Goal: Use online tool/utility: Utilize a website feature to perform a specific function

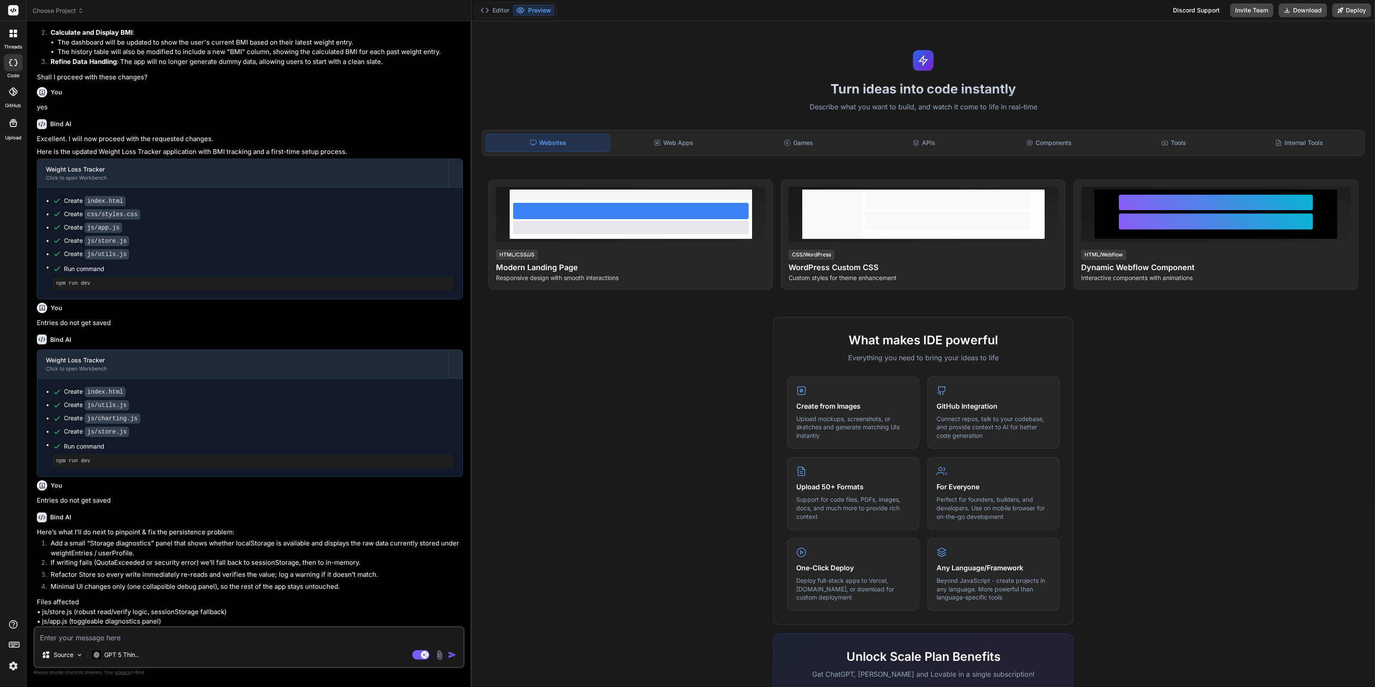
scroll to position [494, 0]
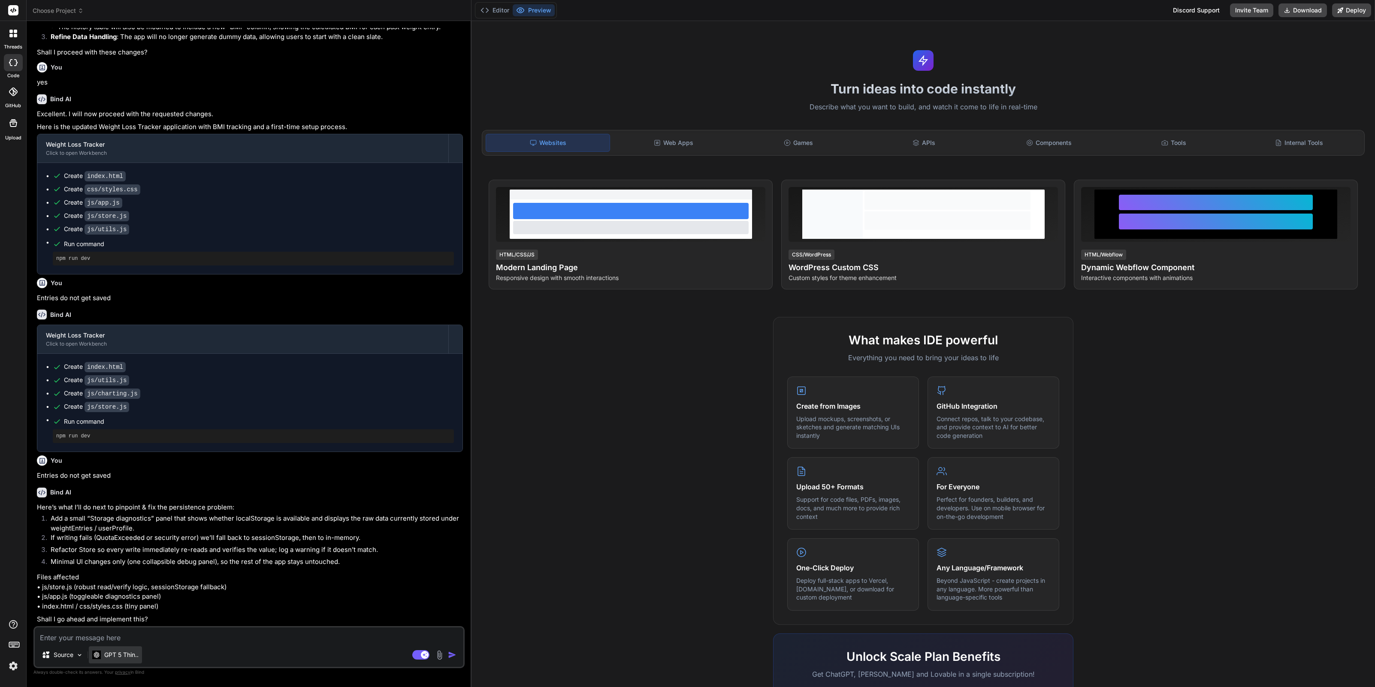
click at [124, 658] on p "GPT 5 Thin.." at bounding box center [121, 655] width 34 height 9
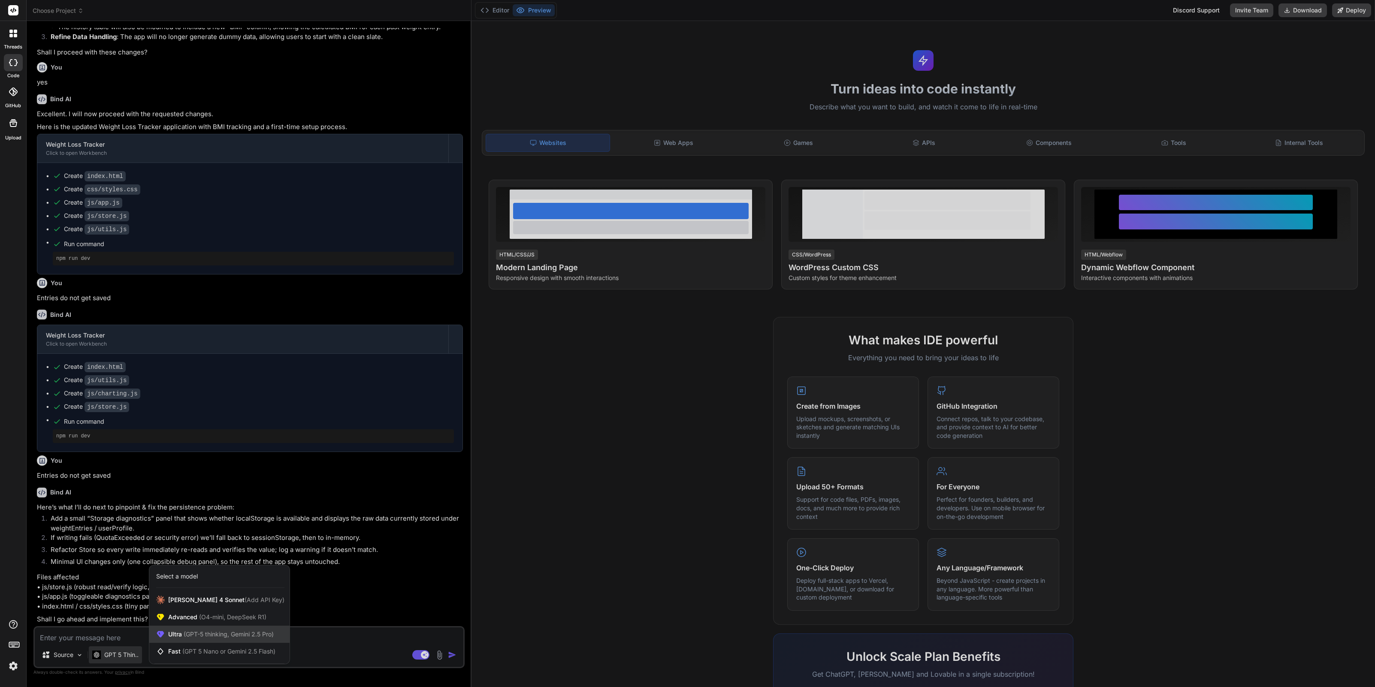
click at [185, 637] on span "(GPT-5 thinking, Gemini 2.5 Pro)" at bounding box center [228, 634] width 92 height 7
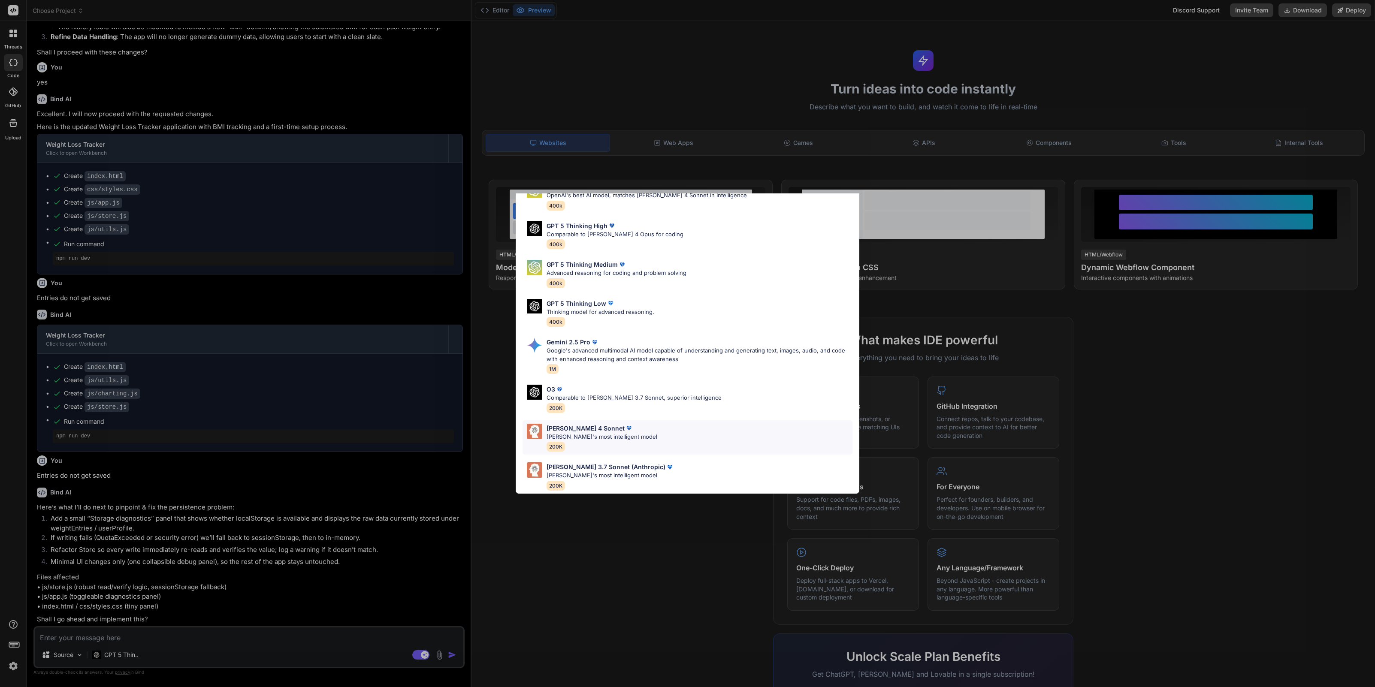
scroll to position [53, 0]
click at [592, 436] on div "Claude 4 Sonnet Claude's most intelligent model 200K" at bounding box center [602, 438] width 111 height 28
type textarea "x"
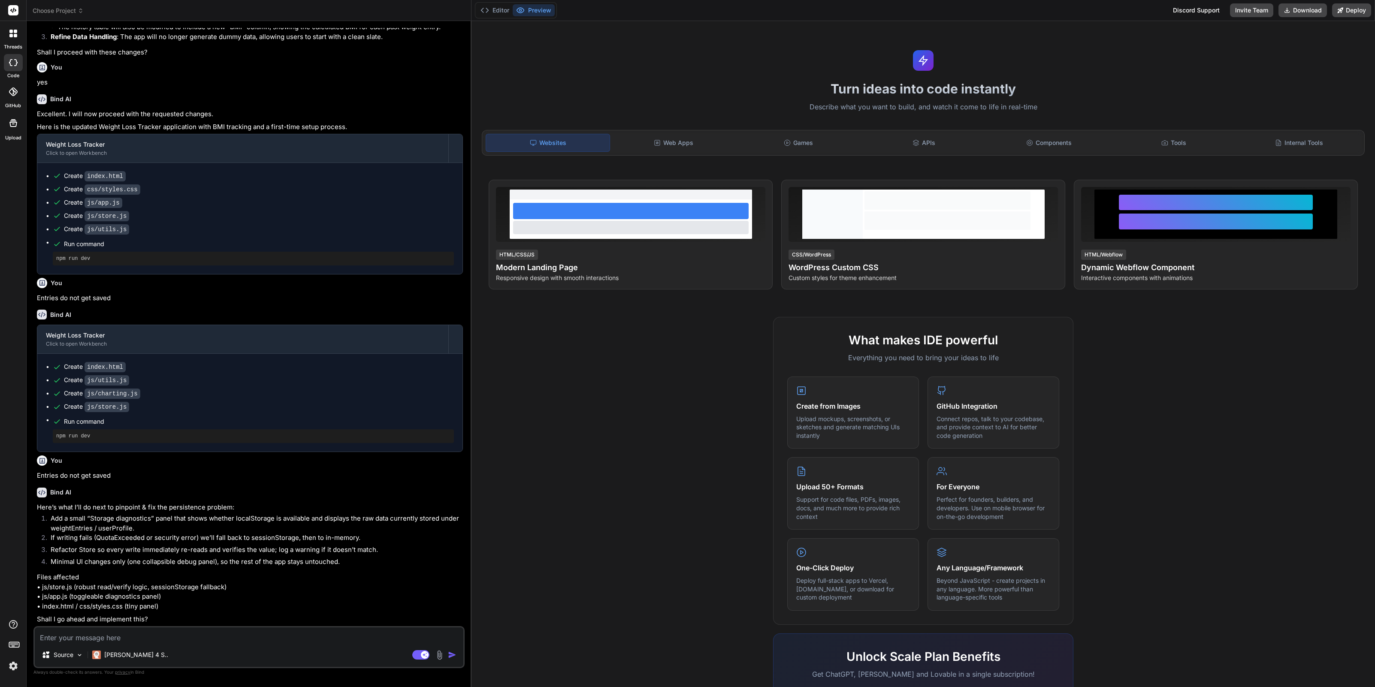
click at [186, 637] on textarea at bounding box center [249, 635] width 429 height 15
type textarea "y"
type textarea "x"
type textarea "ye"
type textarea "x"
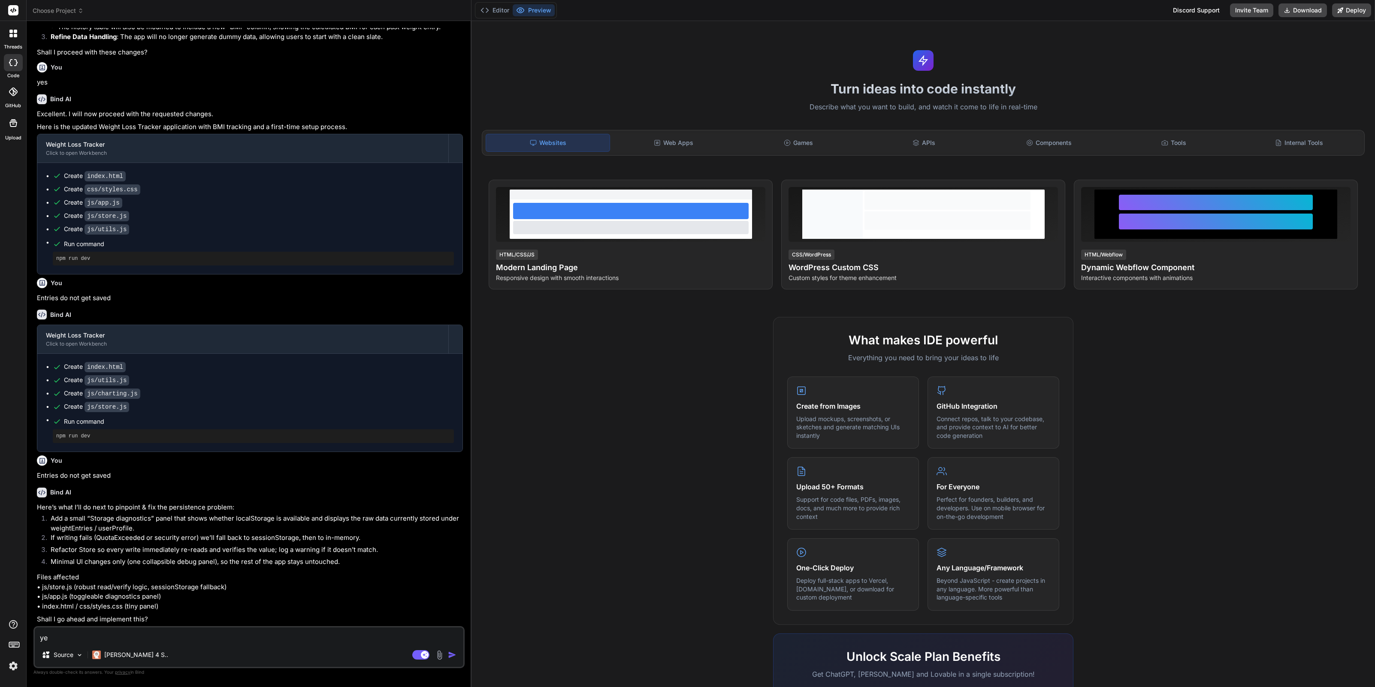
type textarea "yes"
type textarea "x"
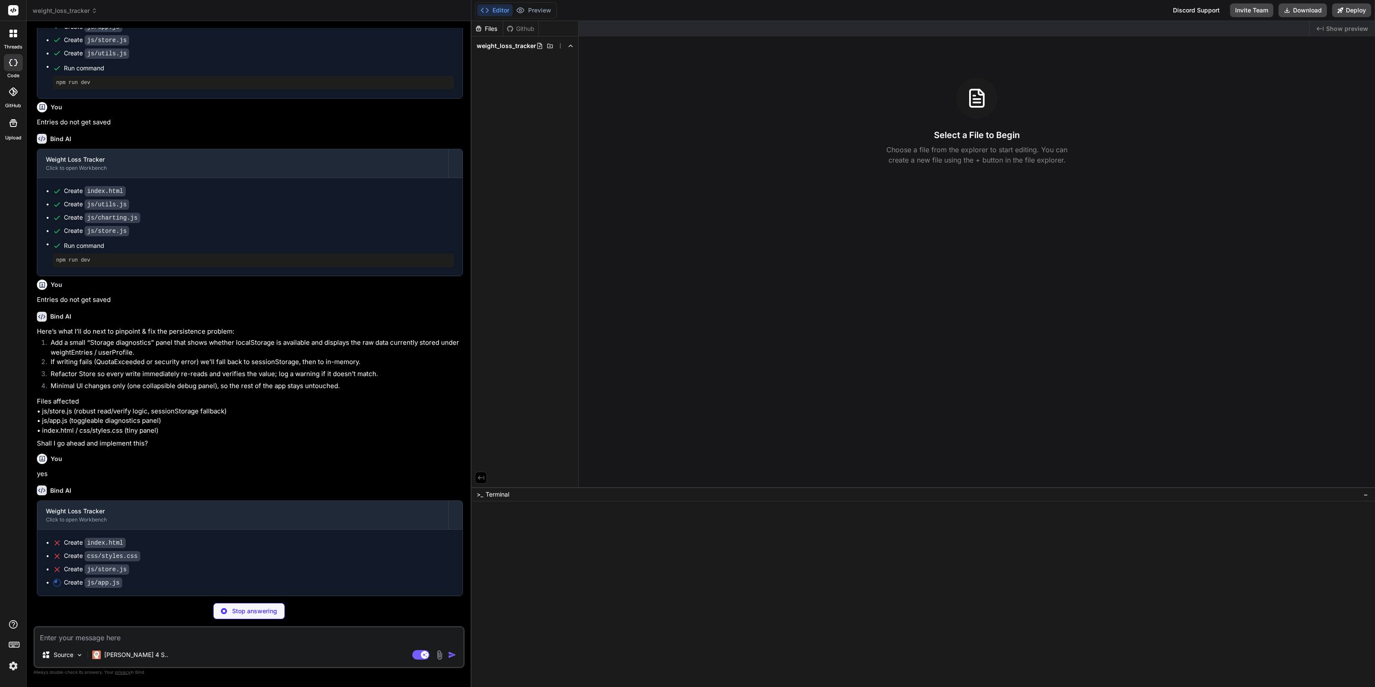
scroll to position [668, 0]
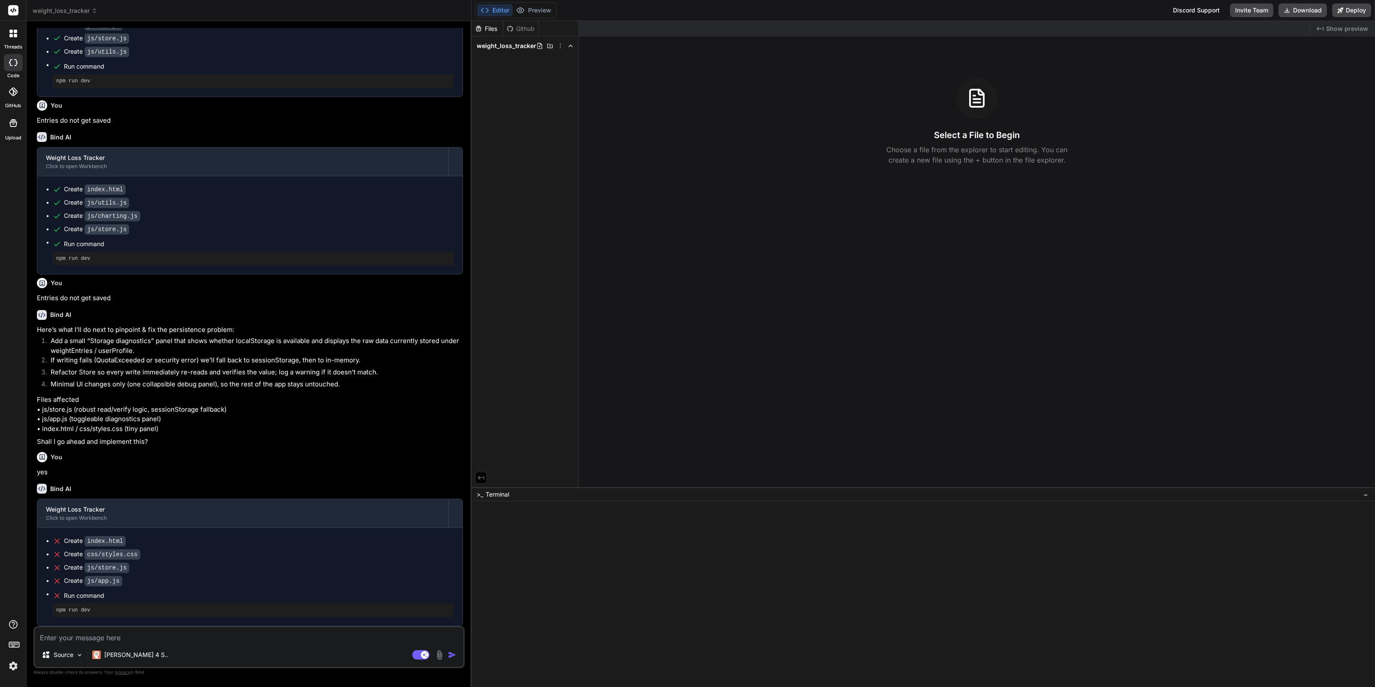
type textarea "x"
click at [509, 48] on span "weight_loss_tracker" at bounding box center [507, 46] width 60 height 9
click at [511, 45] on span "weight_loss_tracker" at bounding box center [507, 46] width 60 height 9
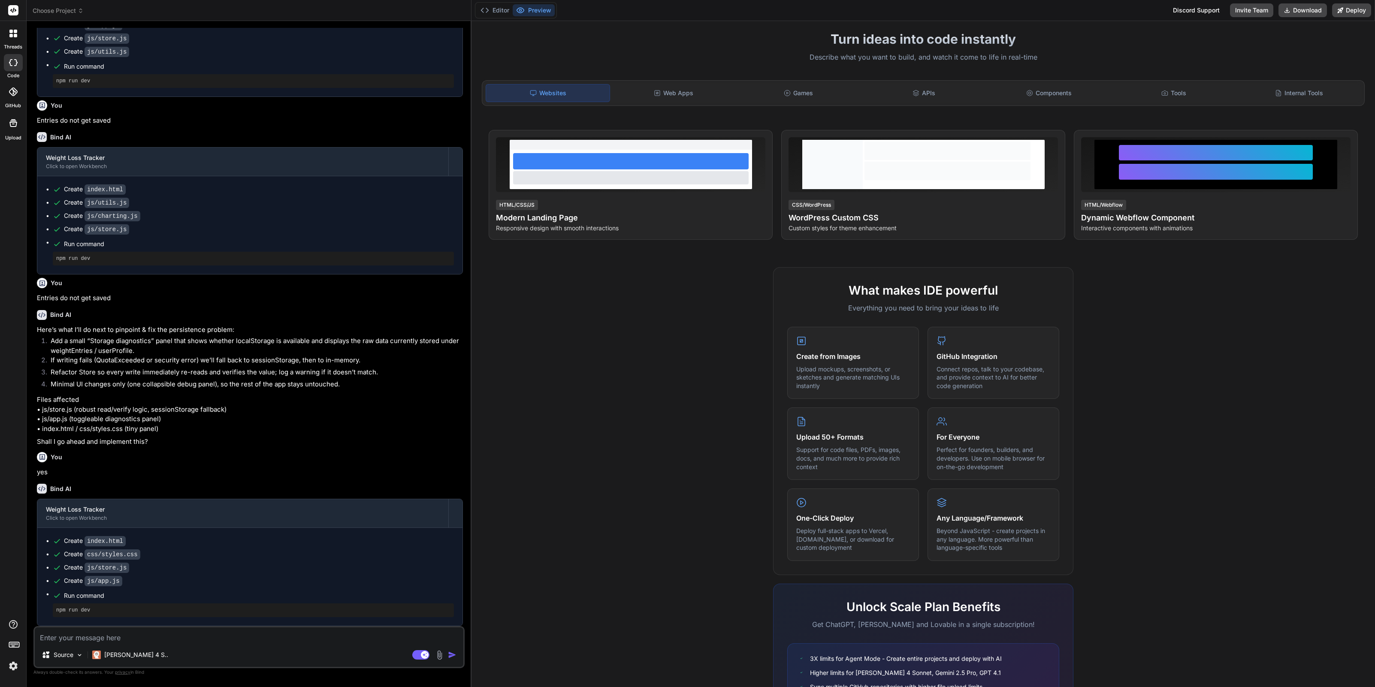
scroll to position [131, 0]
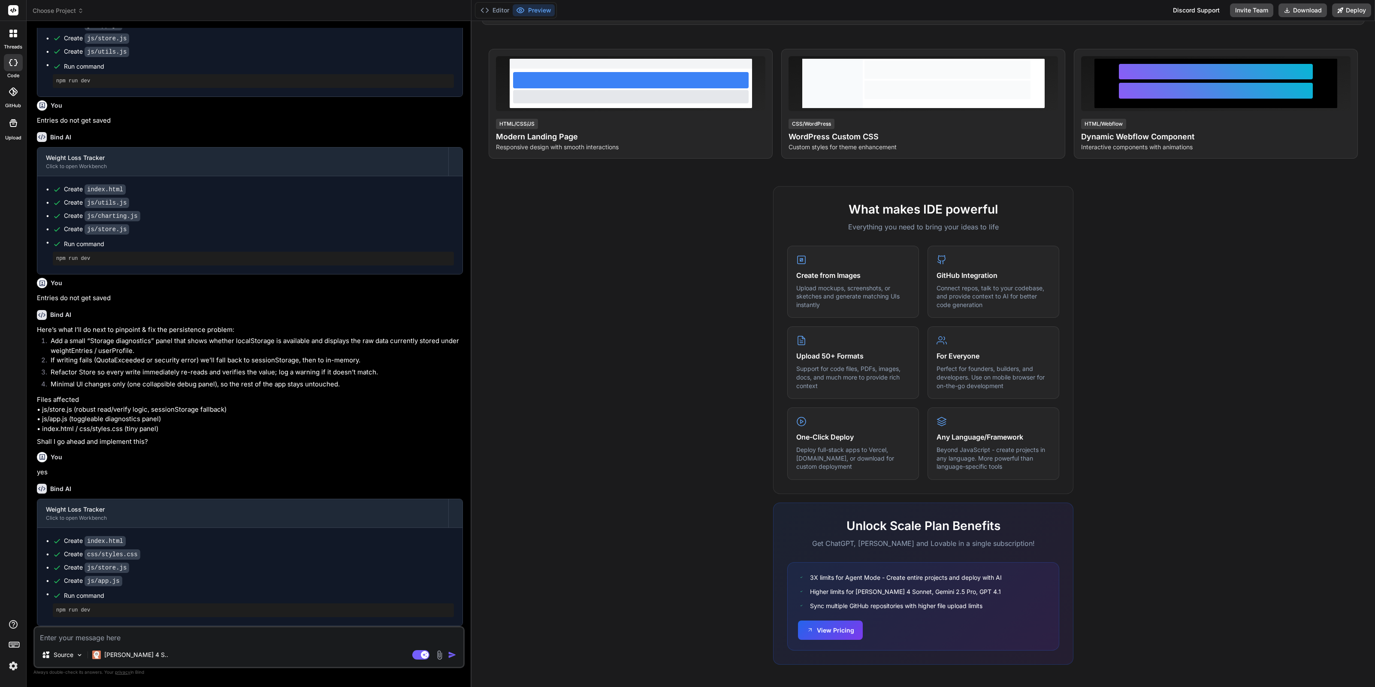
click at [13, 669] on img at bounding box center [13, 666] width 15 height 15
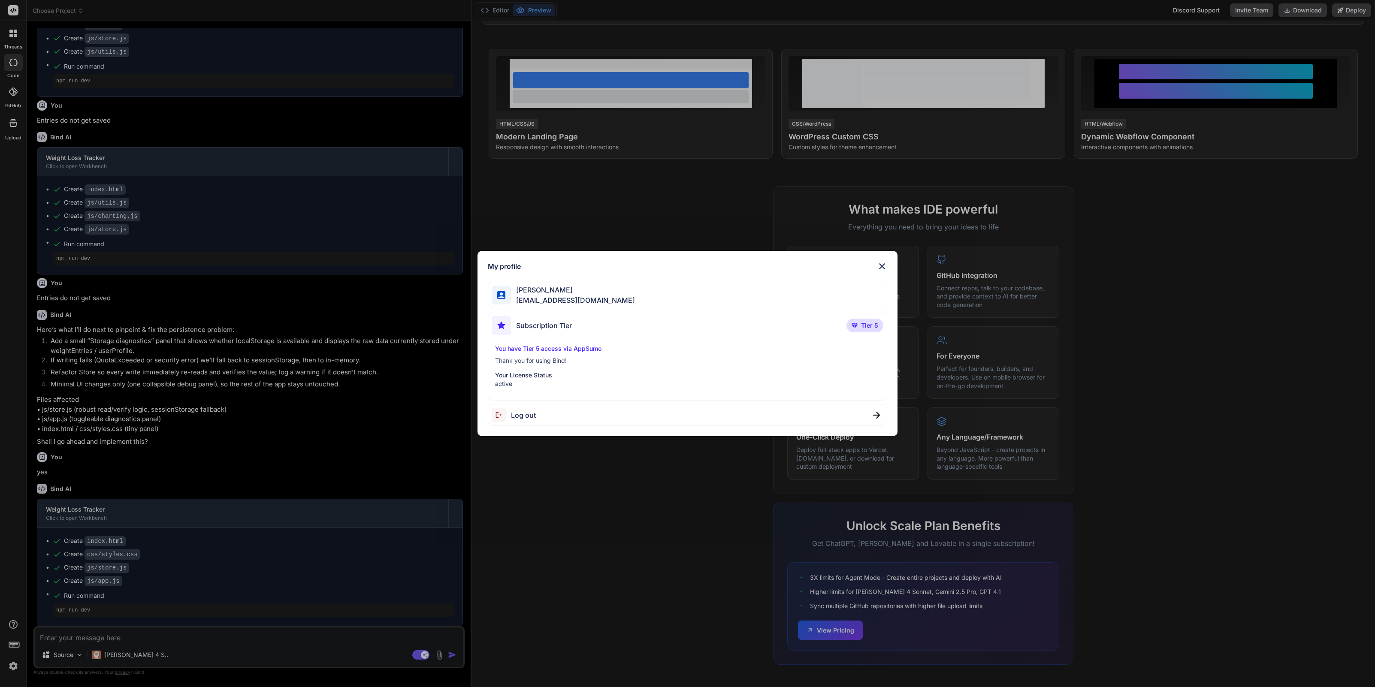
click at [883, 266] on img at bounding box center [882, 266] width 10 height 10
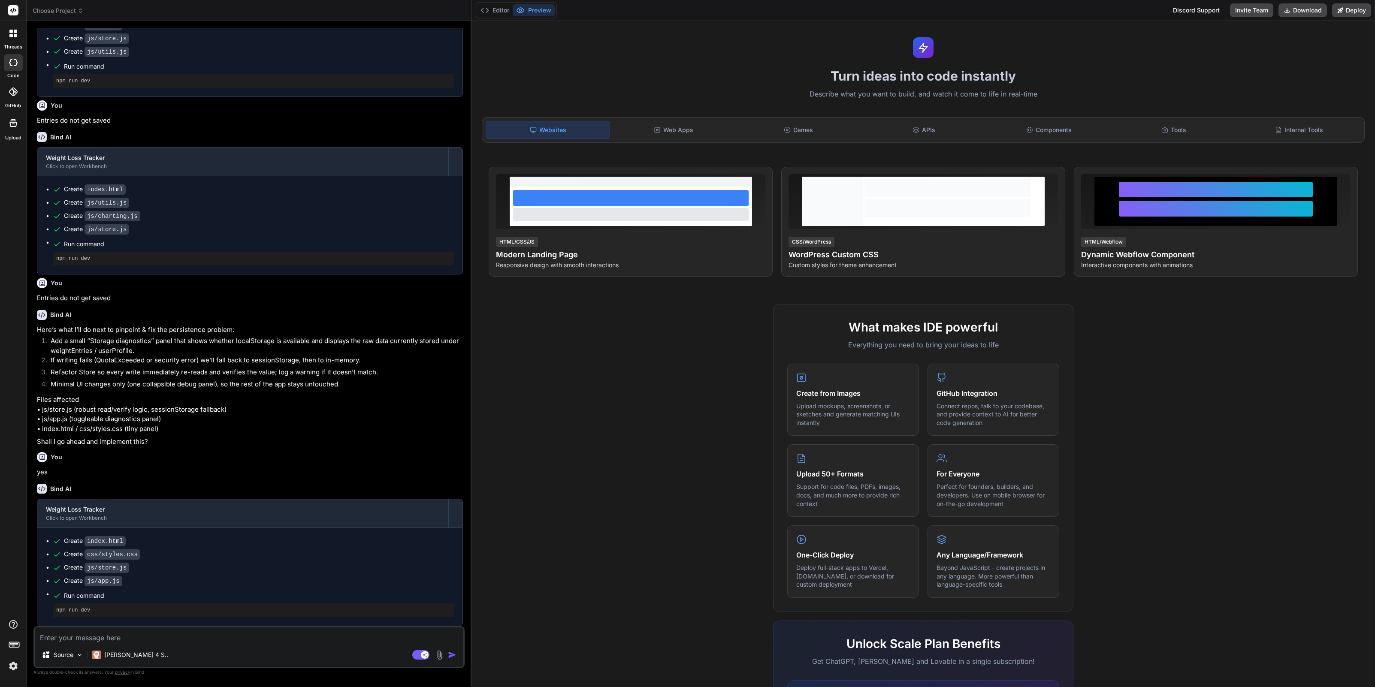
scroll to position [0, 0]
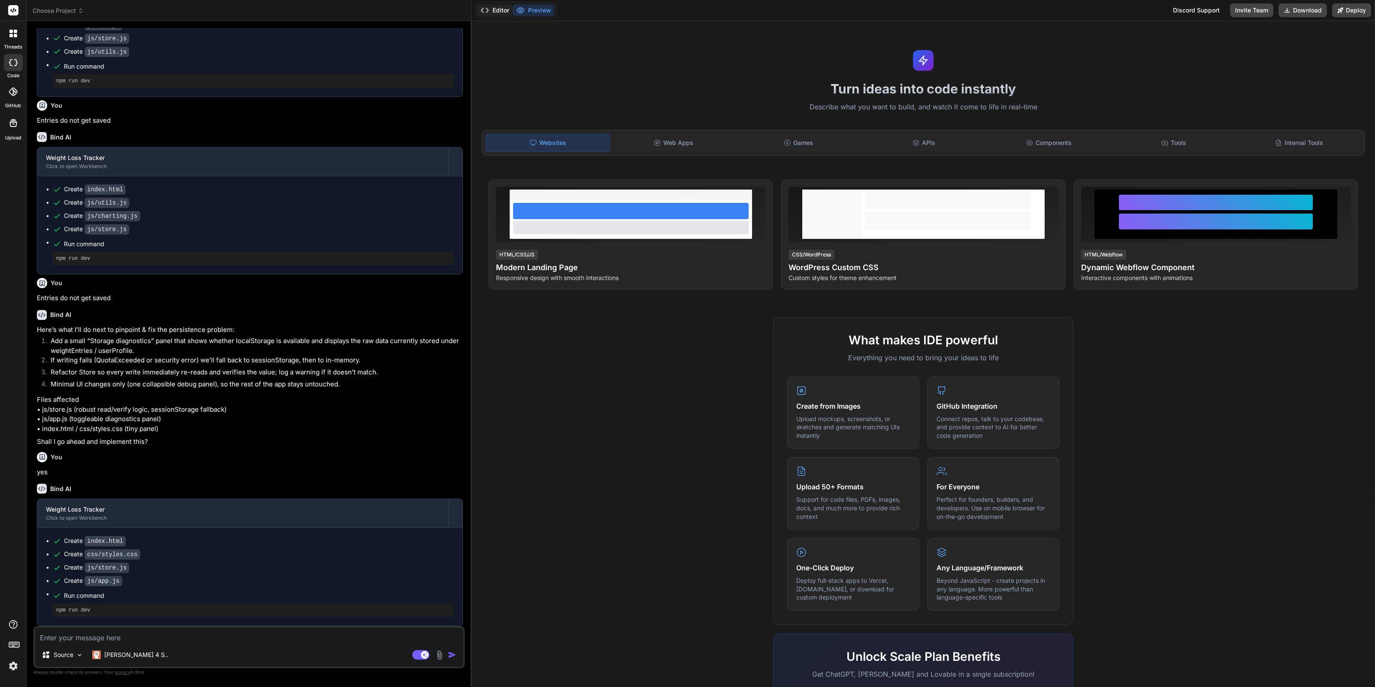
click at [503, 10] on button "Editor" at bounding box center [495, 10] width 36 height 12
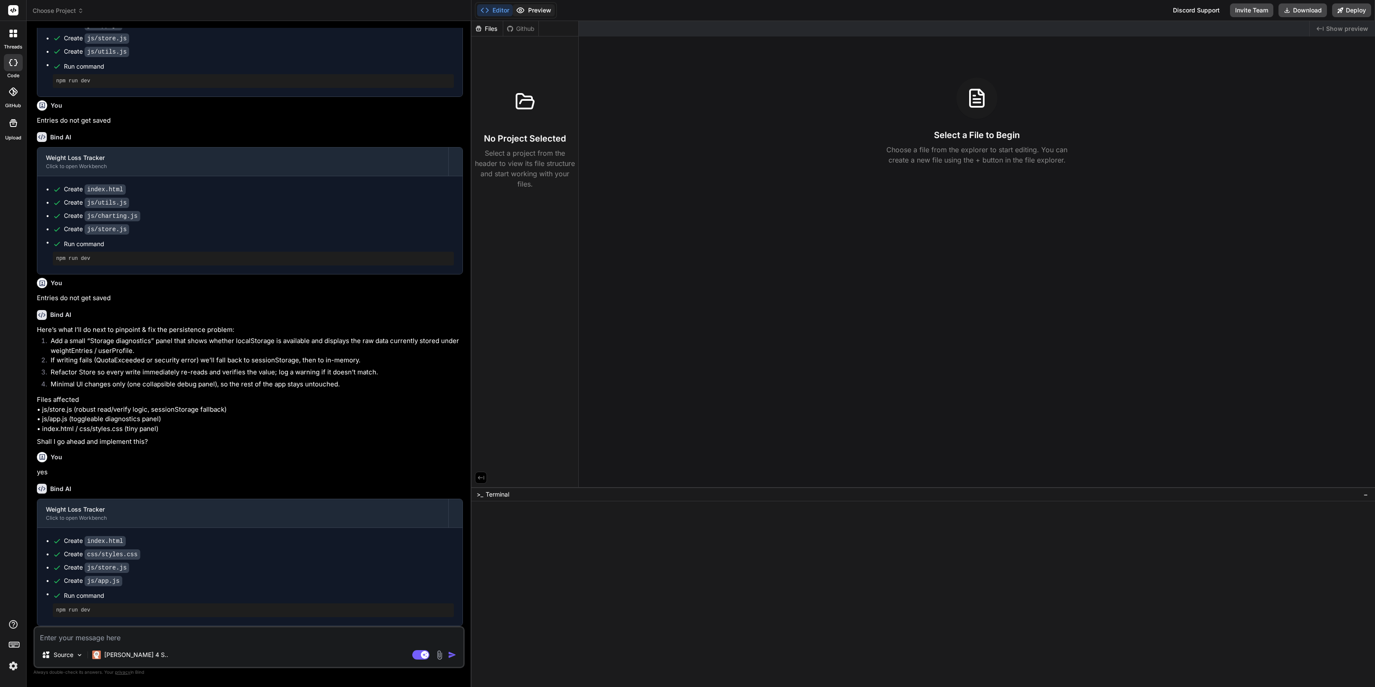
click at [535, 8] on button "Preview" at bounding box center [534, 10] width 42 height 12
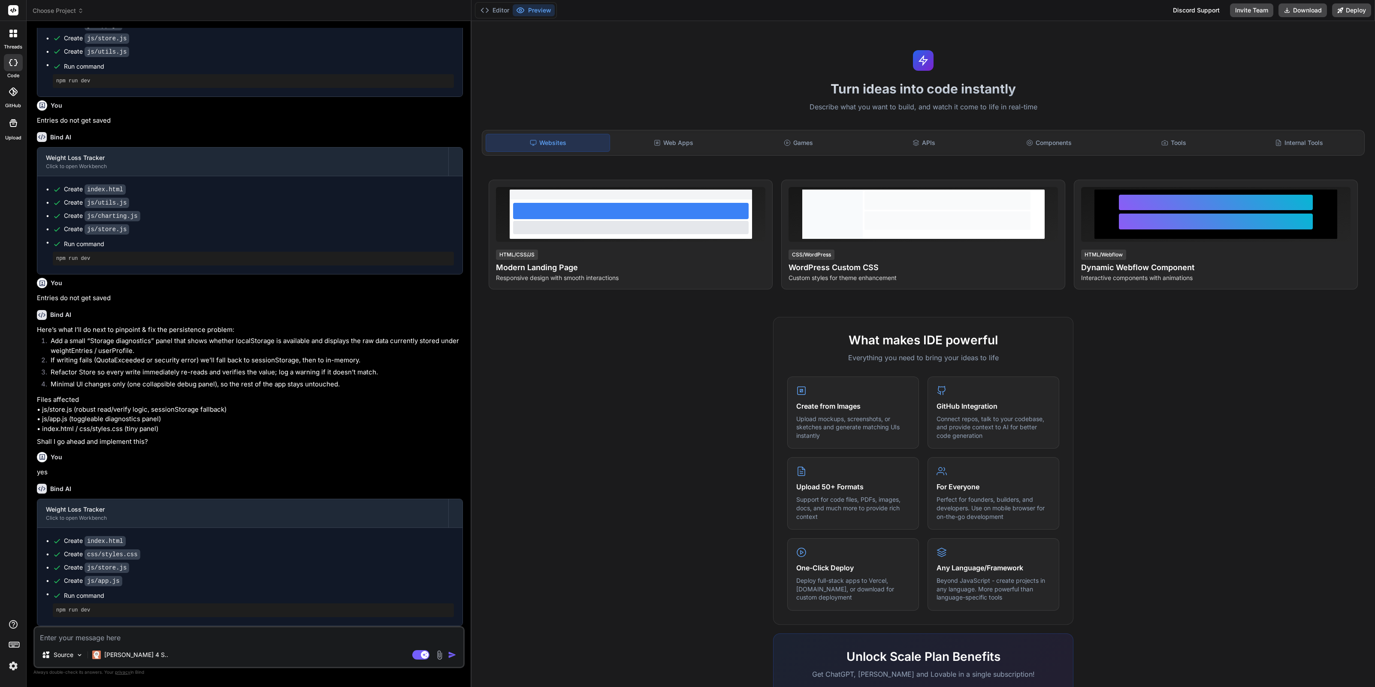
click at [61, 10] on span "Choose Project" at bounding box center [58, 10] width 51 height 9
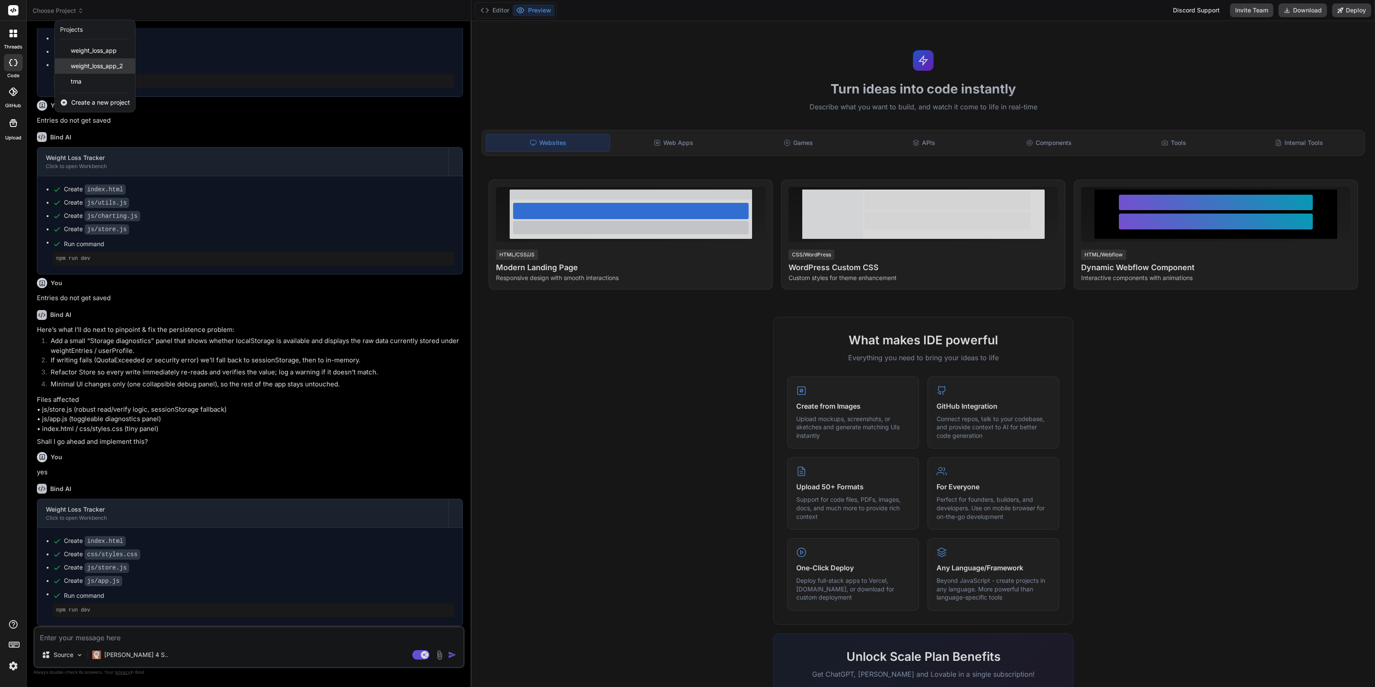
click at [119, 67] on span "weight_loss_app_2" at bounding box center [97, 66] width 52 height 9
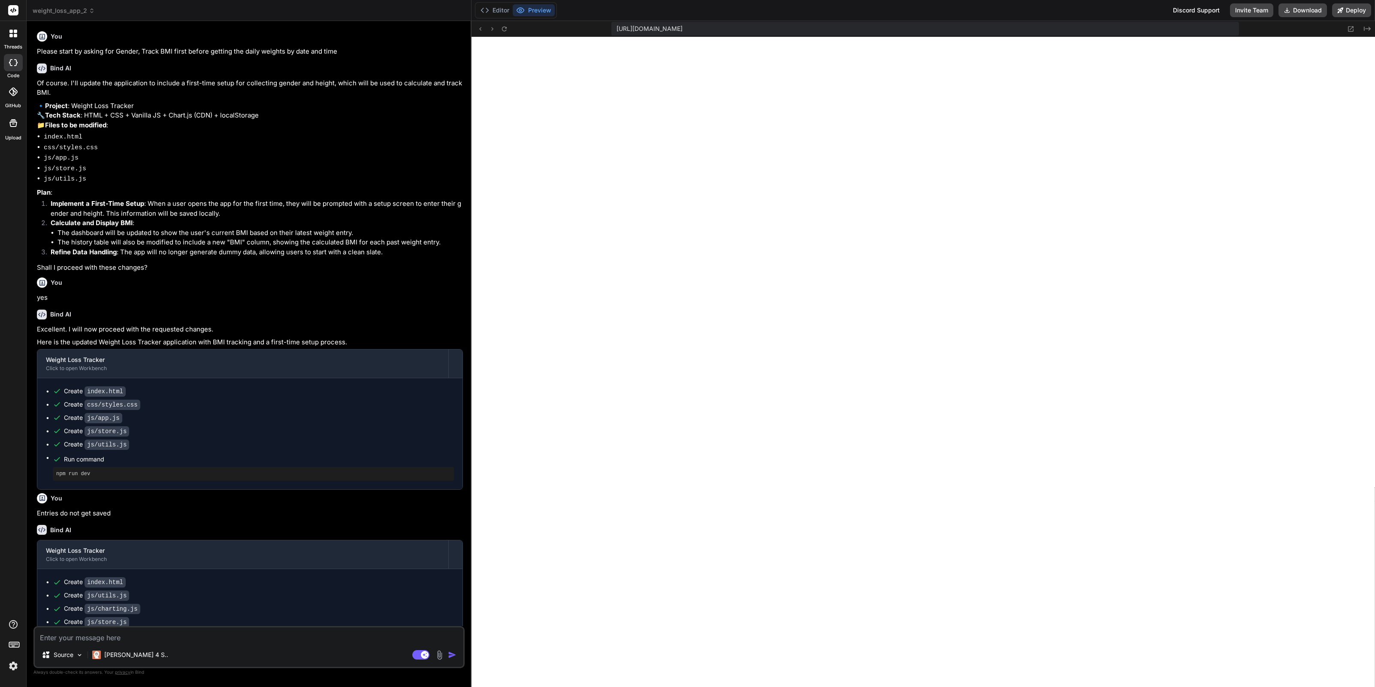
scroll to position [212, 0]
drag, startPoint x: 502, startPoint y: 29, endPoint x: 504, endPoint y: 34, distance: 5.3
click at [503, 29] on icon at bounding box center [504, 28] width 7 height 7
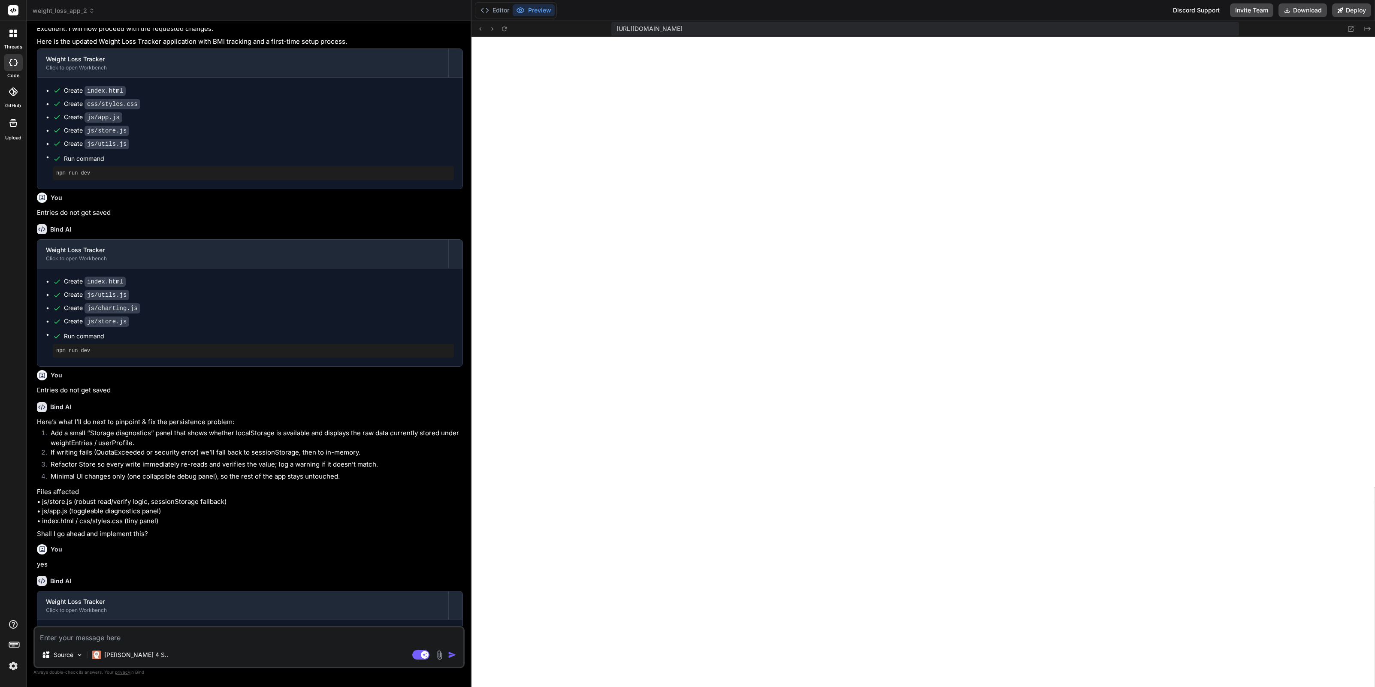
scroll to position [118, 0]
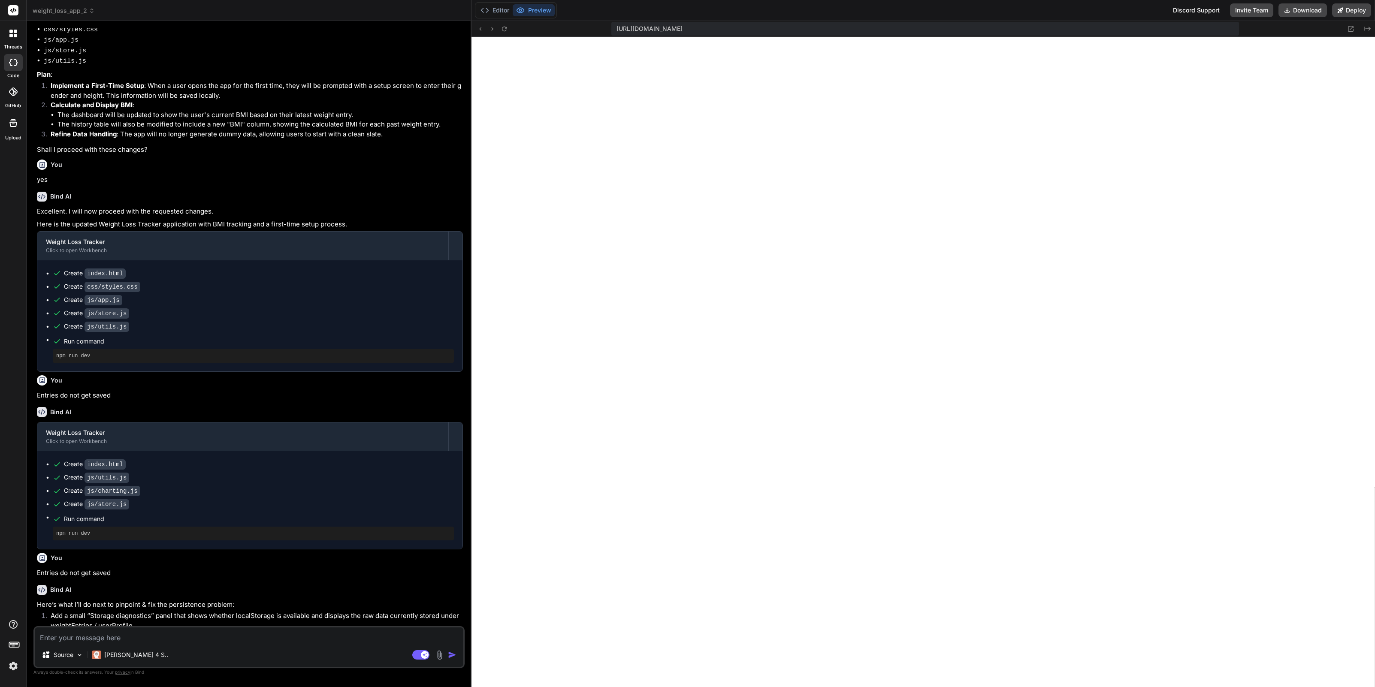
click at [83, 12] on span "weight_loss_app_2" at bounding box center [64, 10] width 62 height 9
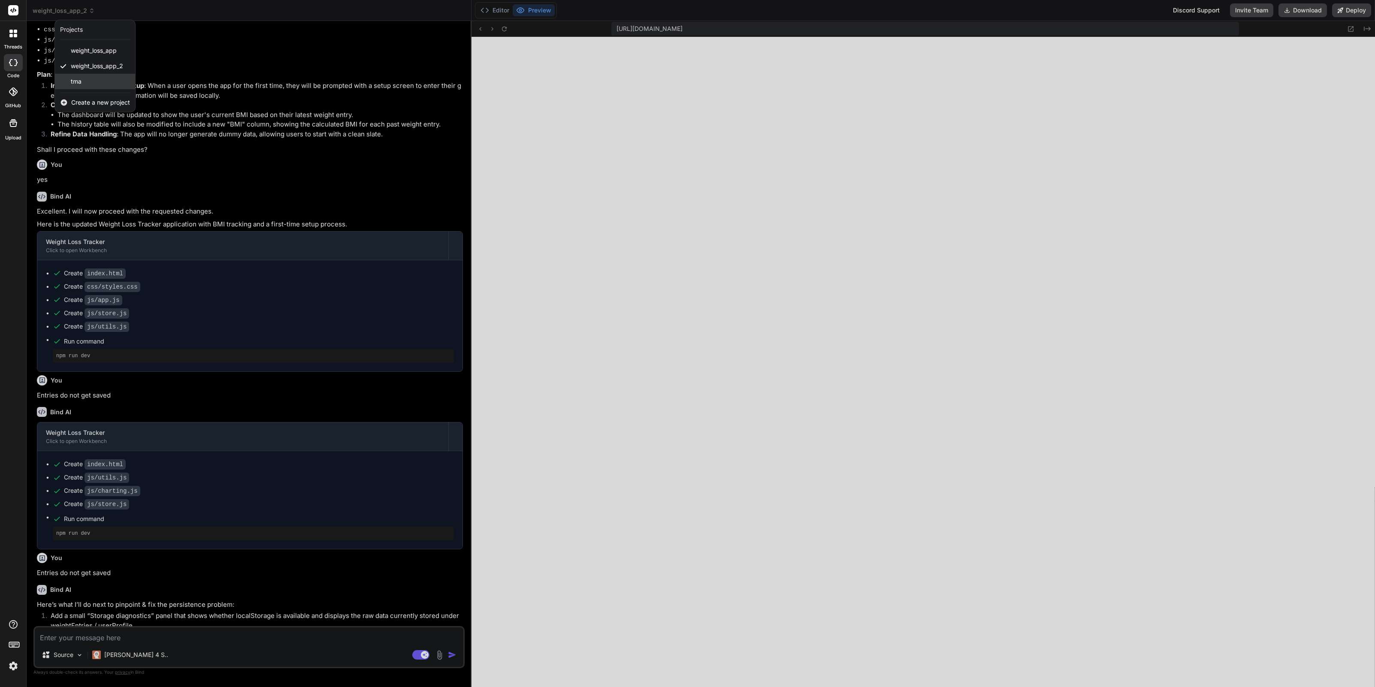
click at [82, 81] on div "tma" at bounding box center [95, 81] width 80 height 15
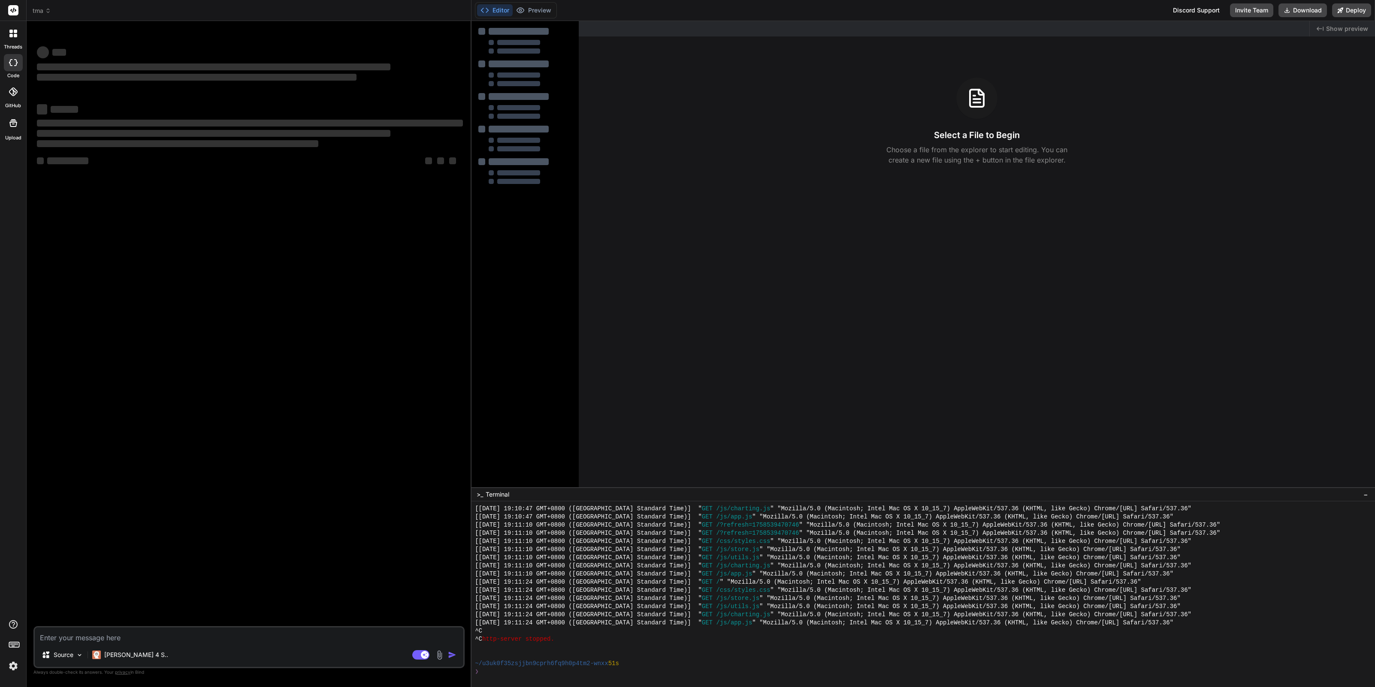
scroll to position [359, 0]
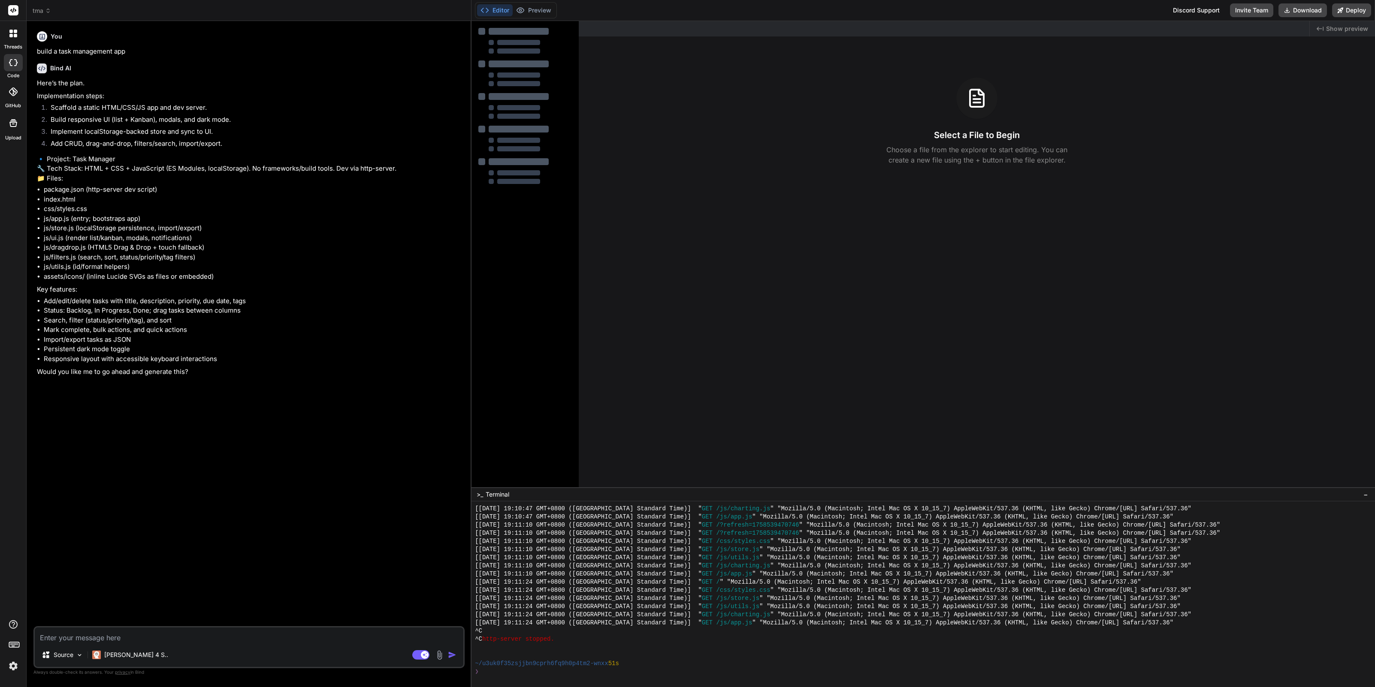
type textarea "x"
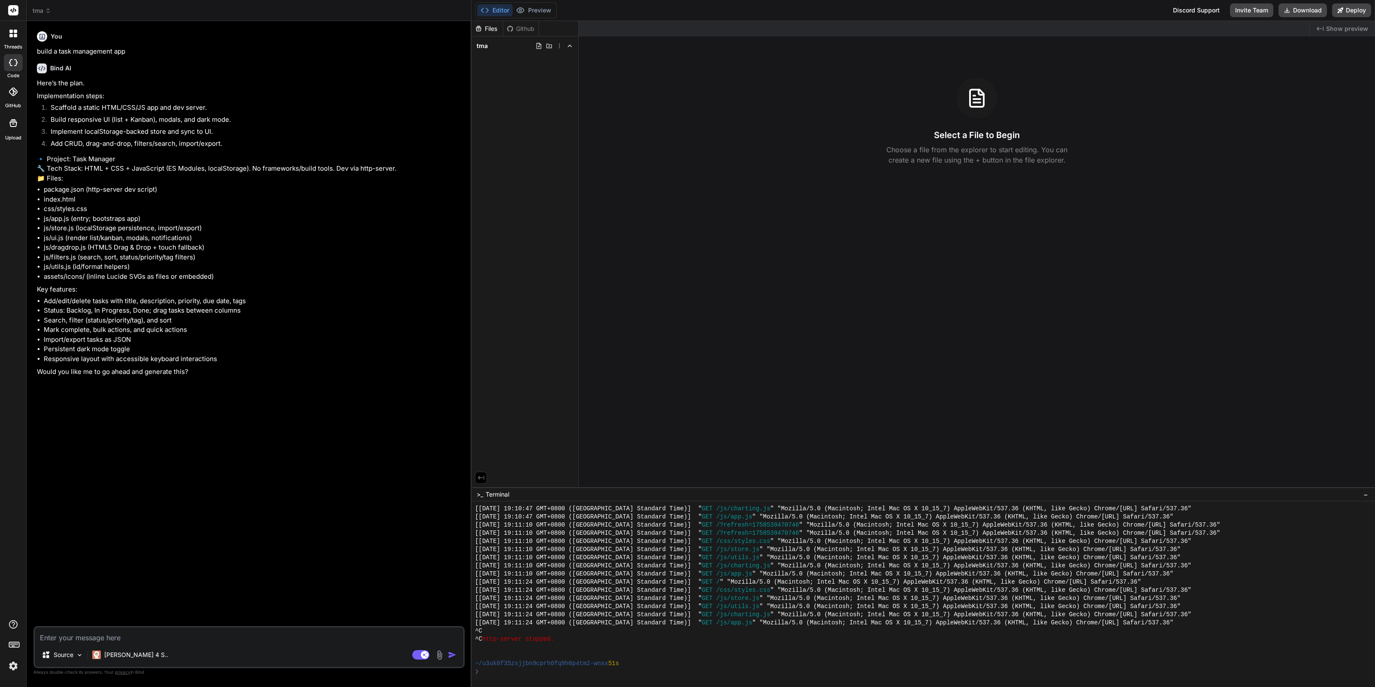
click at [92, 638] on textarea at bounding box center [249, 635] width 429 height 15
type textarea "y"
type textarea "x"
type textarea "ye"
type textarea "x"
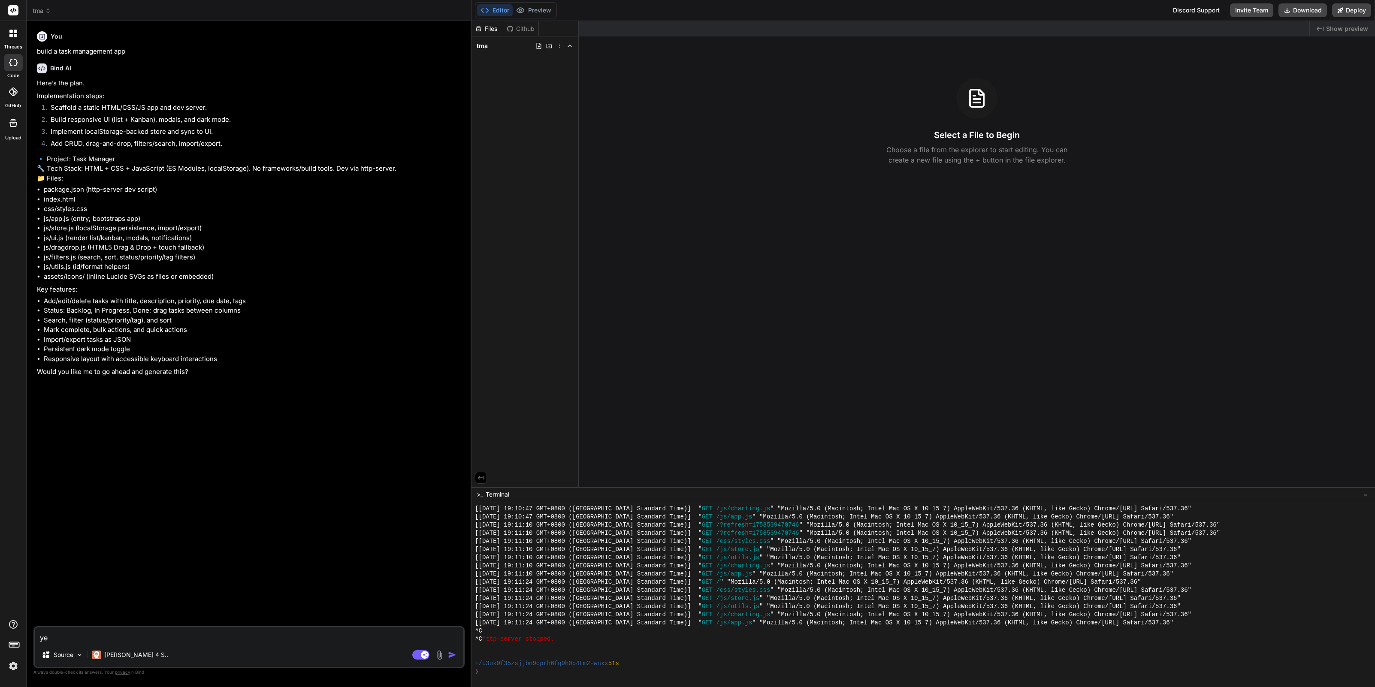
type textarea "yes"
type textarea "x"
click at [494, 47] on div "tma" at bounding box center [525, 46] width 100 height 12
click at [571, 47] on icon at bounding box center [569, 45] width 7 height 7
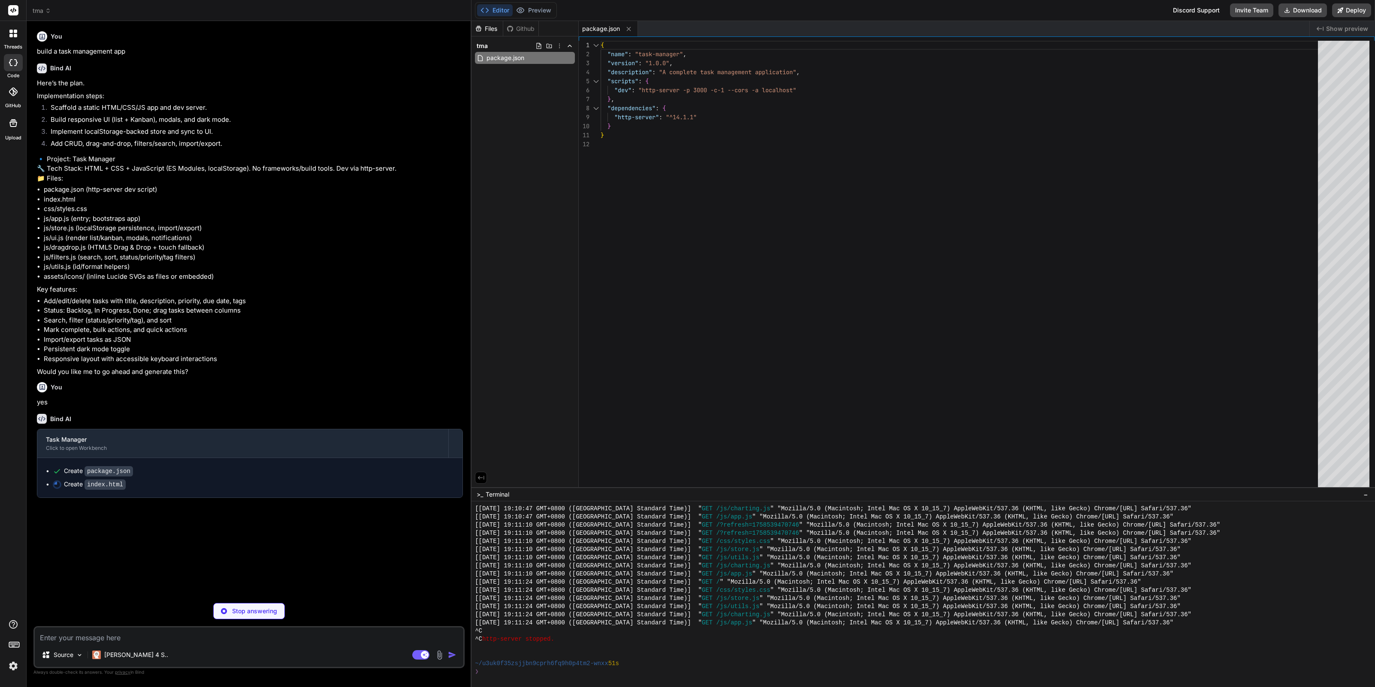
type textarea "x"
type textarea "<script type="module" src="js/app.js"></script> </body> </html>"
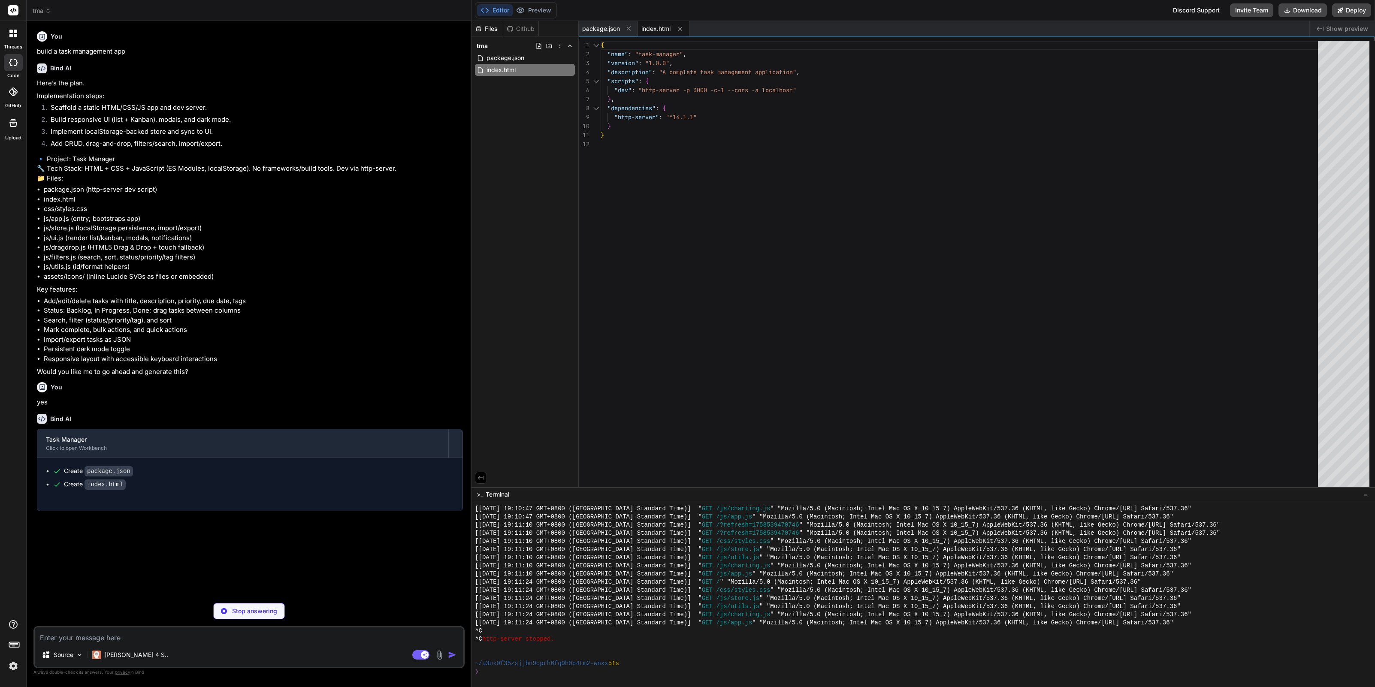
type textarea "x"
type textarea ".filters { flex-direction: column; align-items: stretch; } .form-row { grid-tem…"
type textarea "x"
type textarea "// Initialize the app new TaskManager();"
type textarea "x"
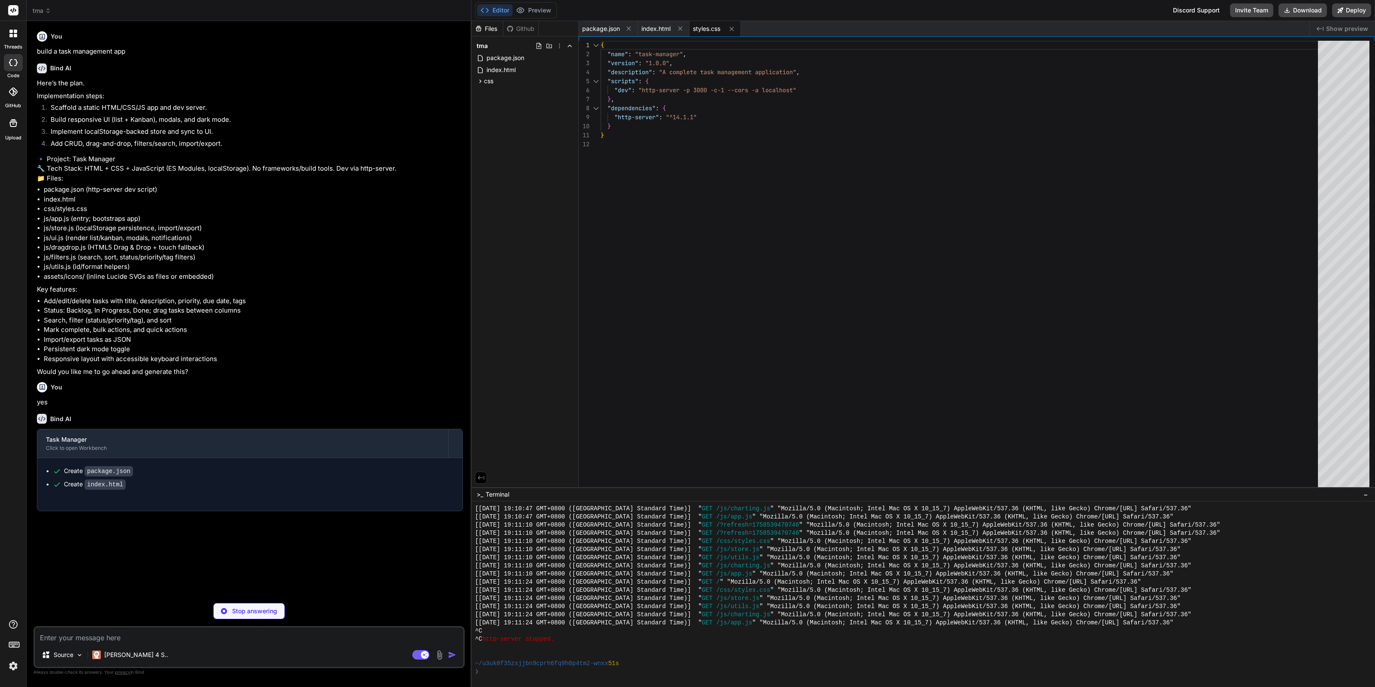
type textarea "this.saveTasks(); return validTasks.length; } clearAllTasks() { this.tasks = []…"
type textarea "x"
type textarea "div.textContent = text; return div.innerHTML; } }"
type textarea "x"
type textarea "document.querySelectorAll('.column-content').forEach(col => { col.classList.rem…"
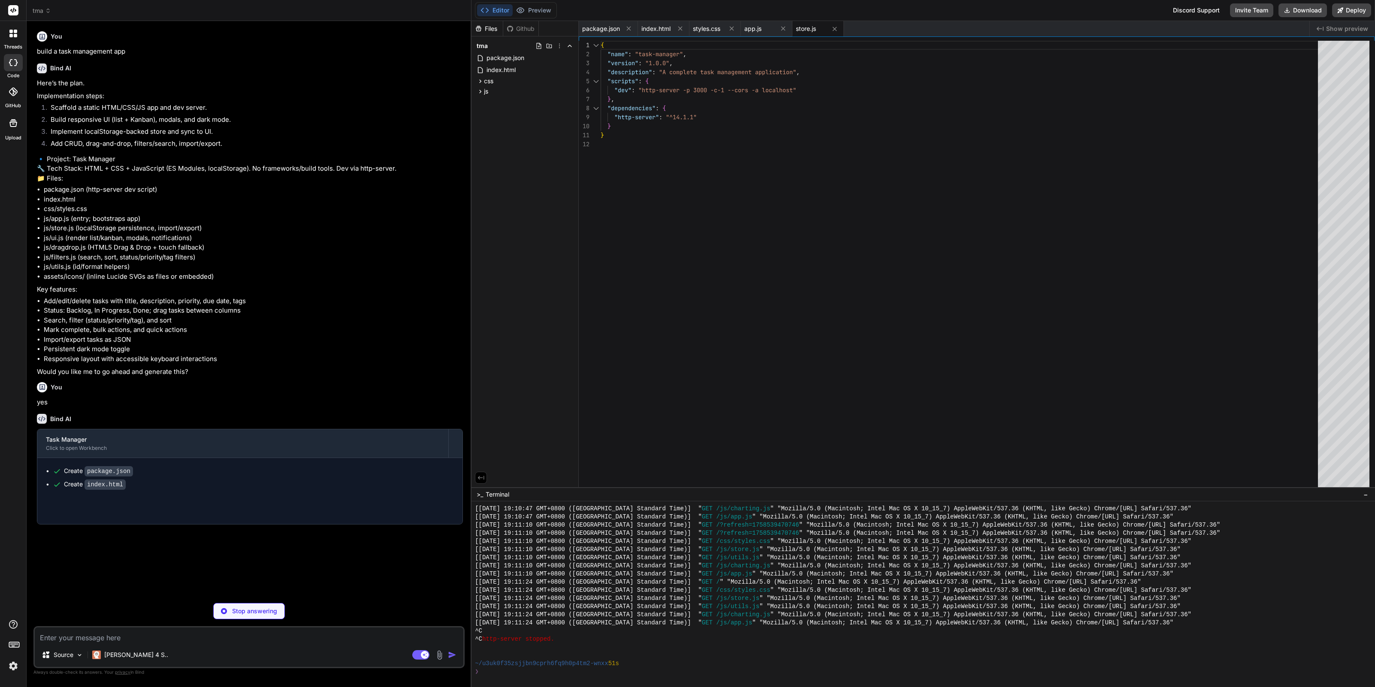
type textarea "x"
type textarea "} }); this.ui.attachTaskEventListeners(); } }"
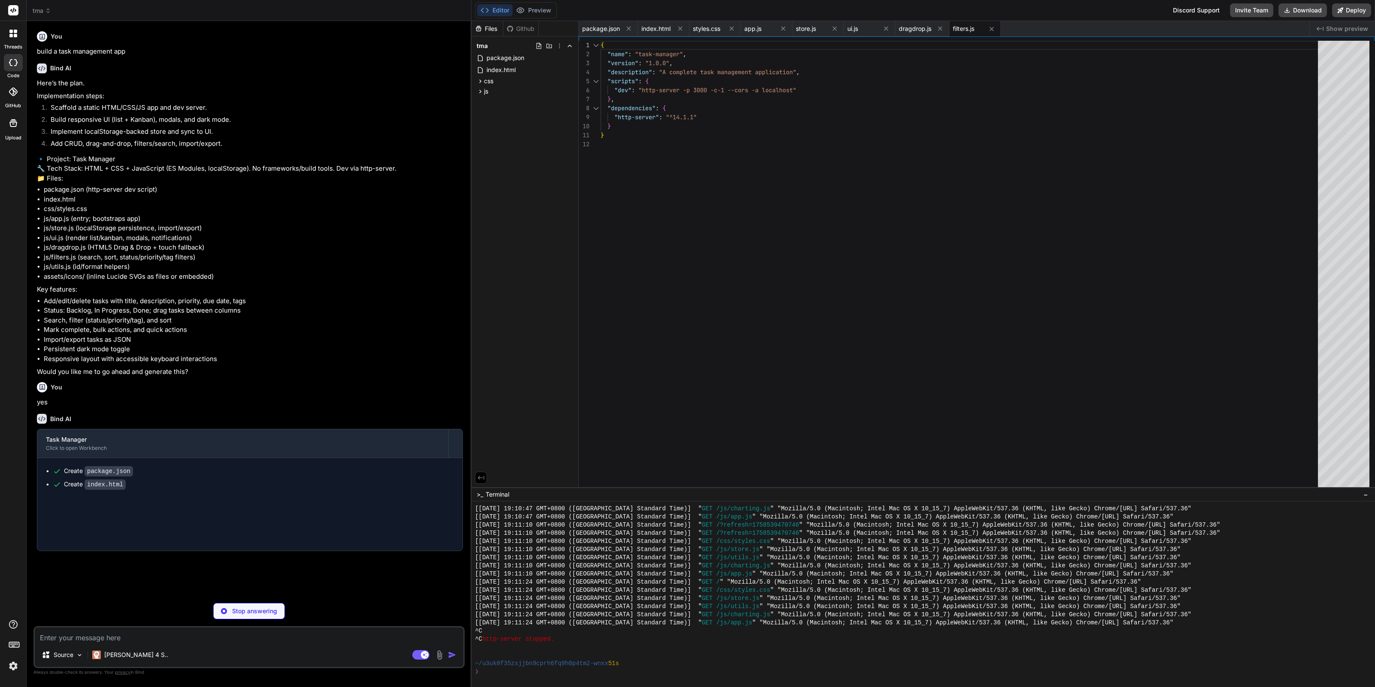
type textarea "x"
